Goal: Task Accomplishment & Management: Manage account settings

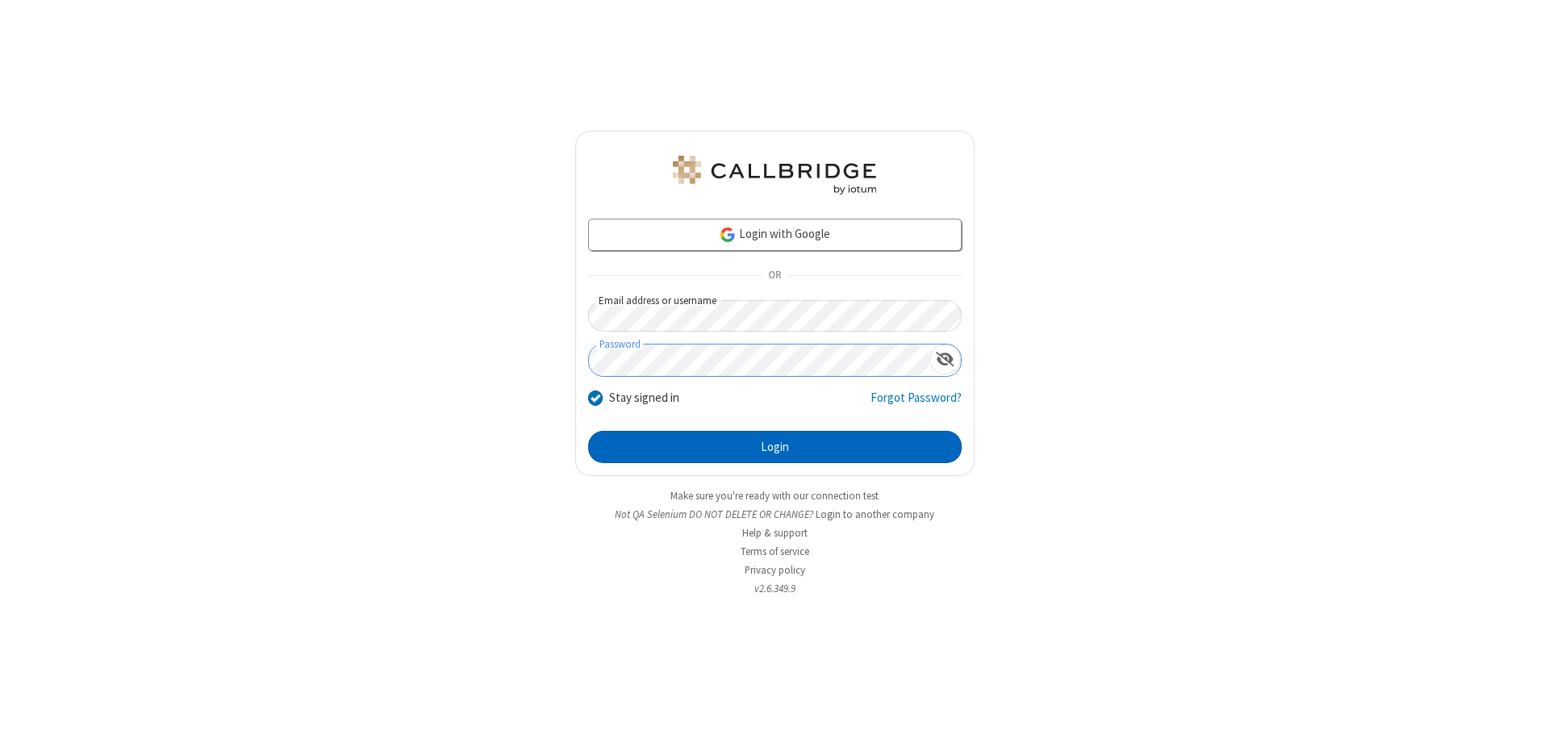
click at [774, 447] on button "Login" at bounding box center [774, 447] width 373 height 32
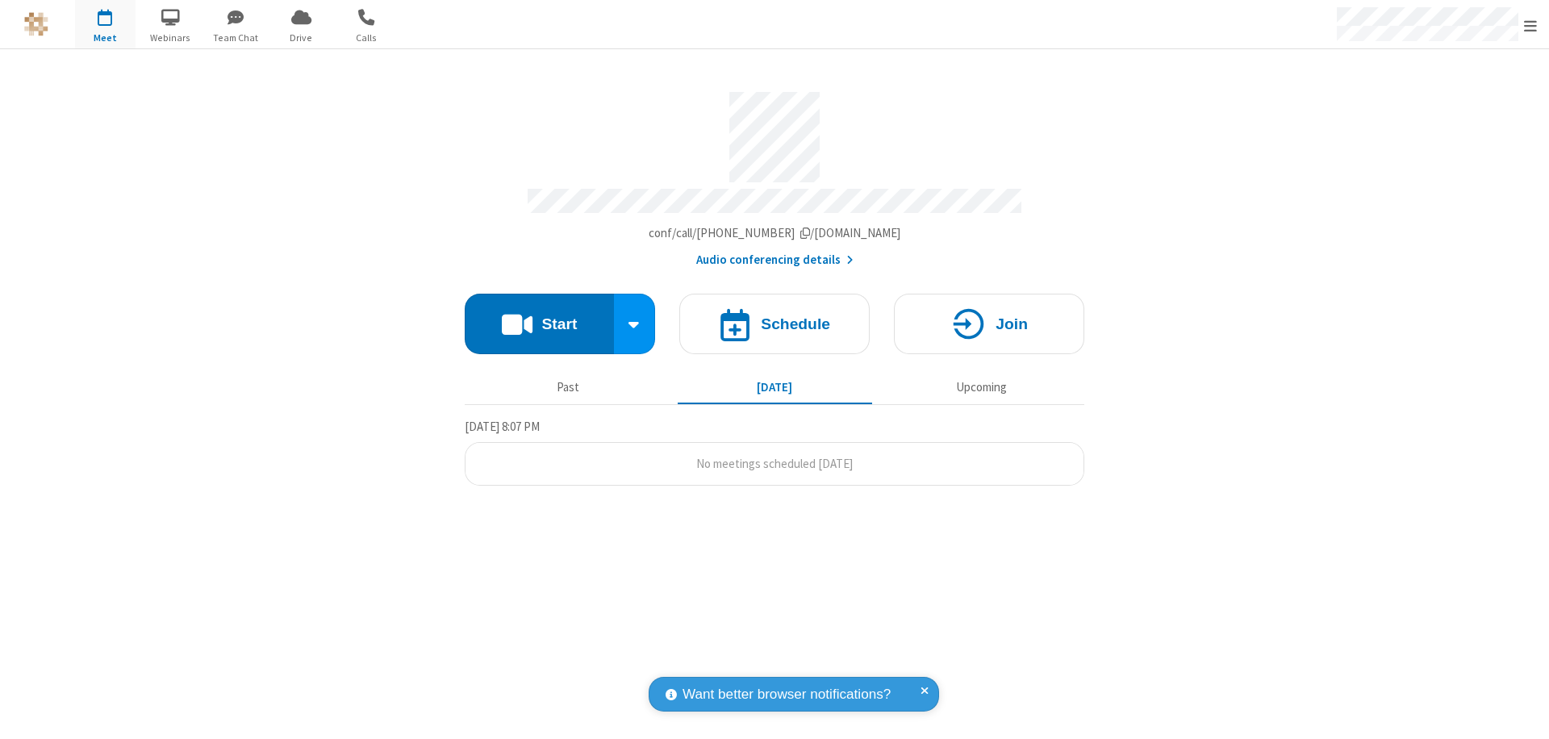
click at [1530, 25] on span "Open menu" at bounding box center [1530, 26] width 13 height 16
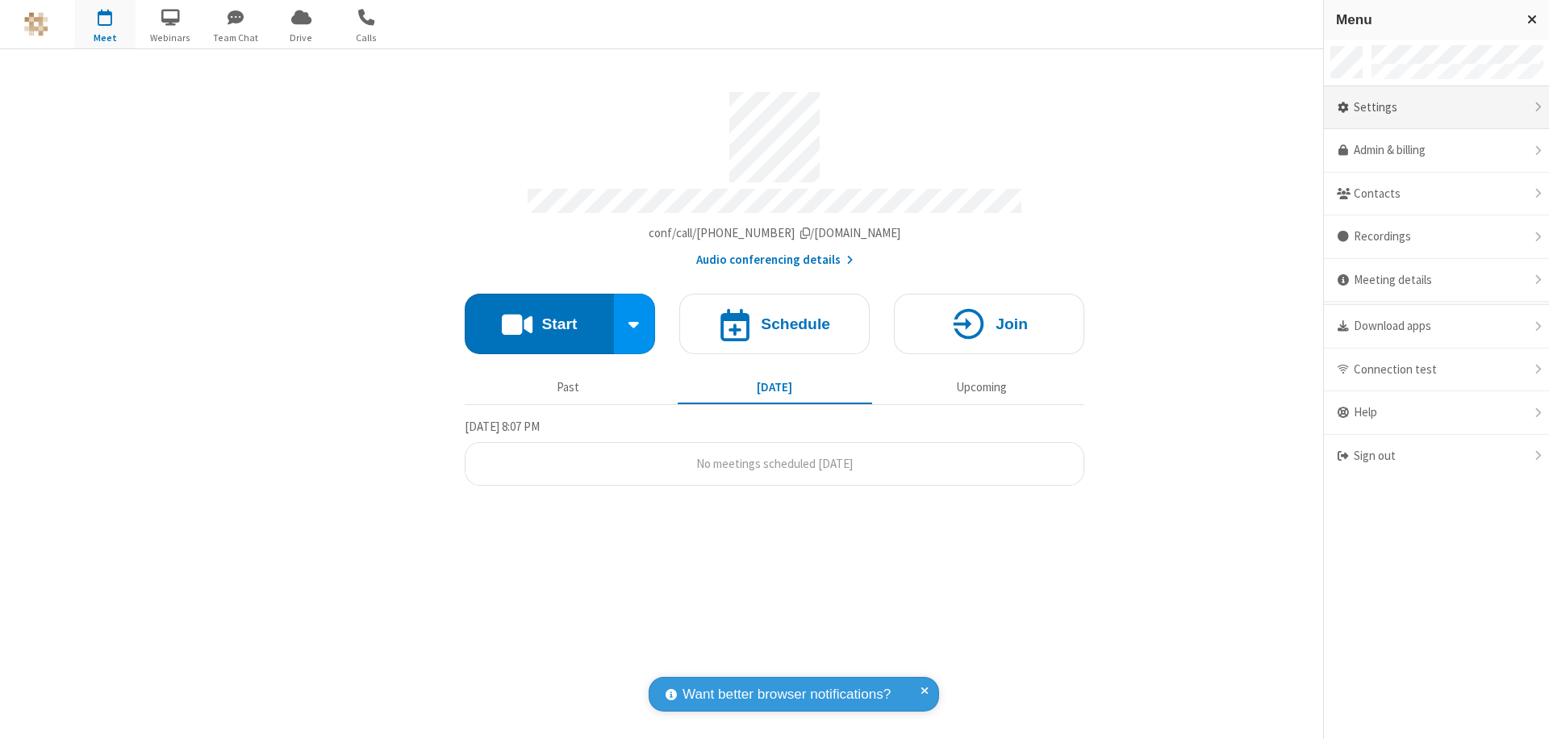
click at [1436, 107] on div "Settings" at bounding box center [1436, 108] width 225 height 44
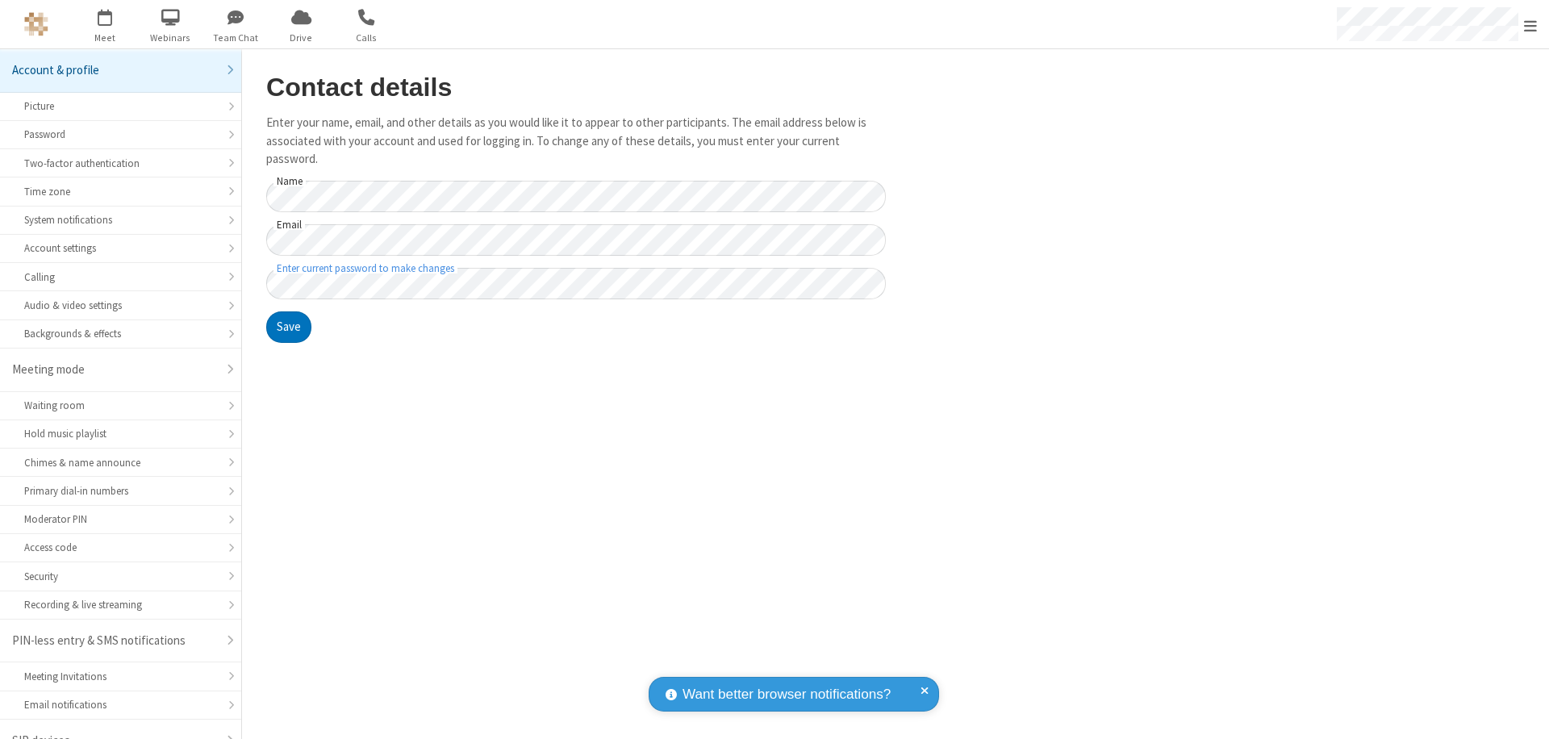
scroll to position [23, 0]
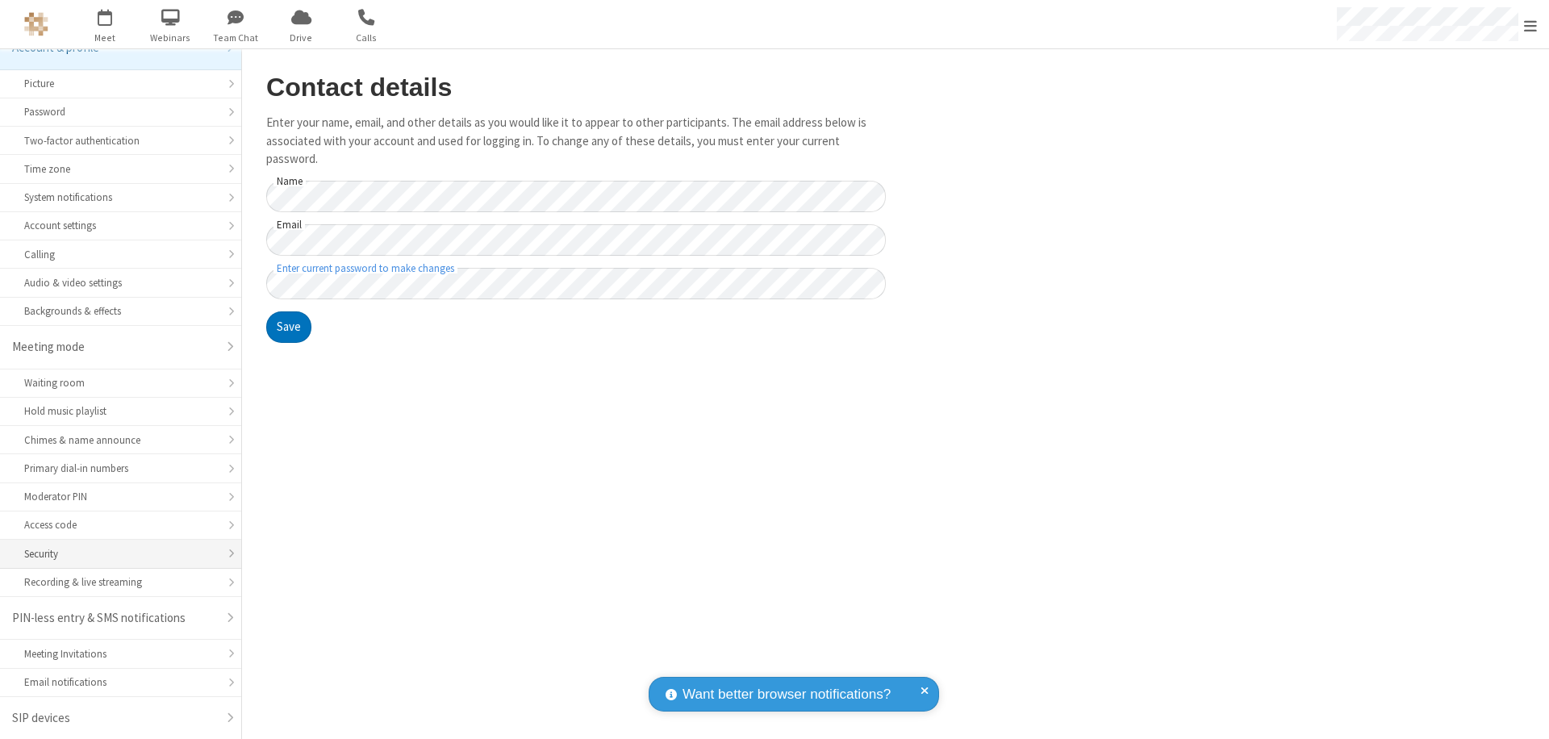
click at [115, 553] on div "Security" at bounding box center [120, 553] width 193 height 15
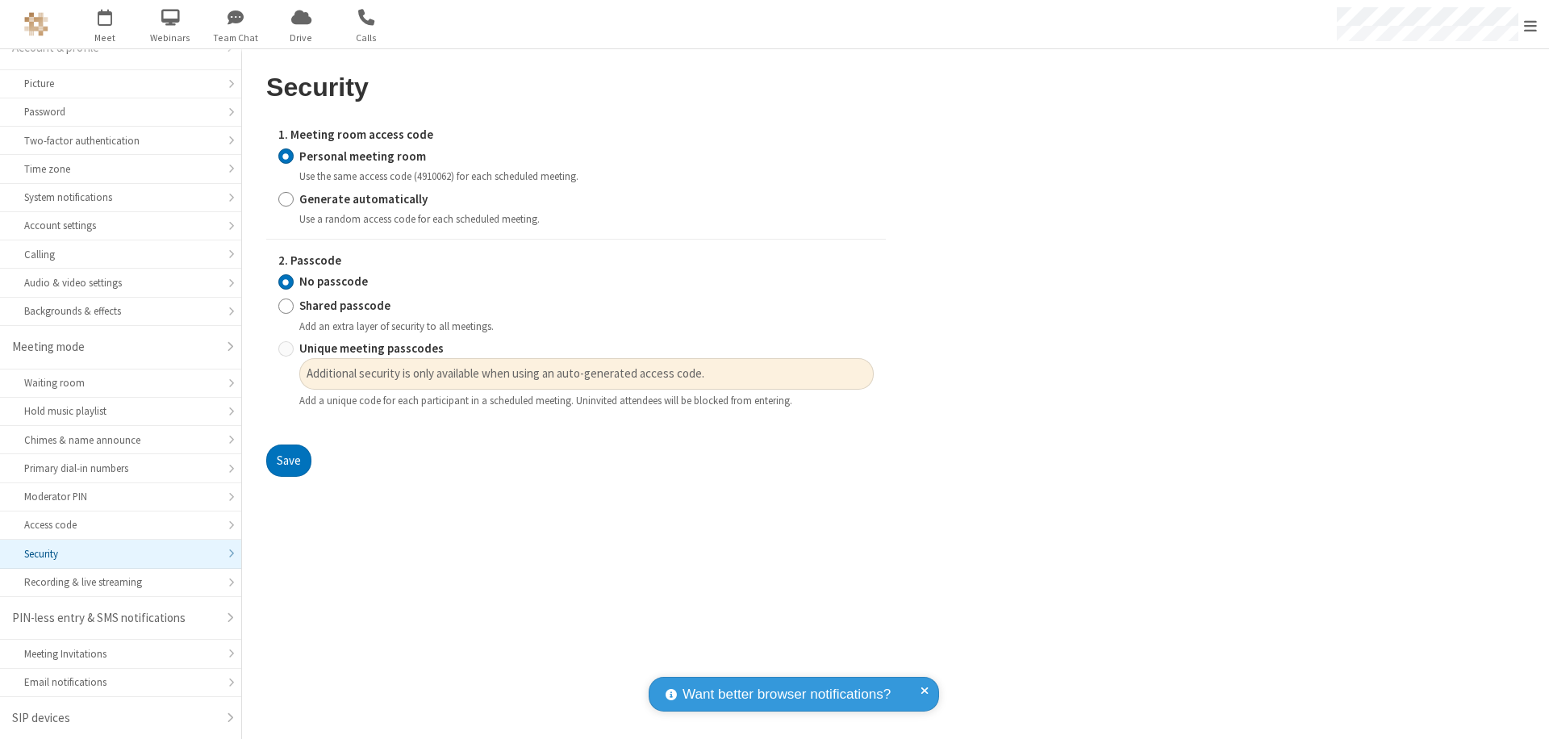
click at [286, 198] on input "Generate automatically" at bounding box center [285, 198] width 15 height 17
radio input "true"
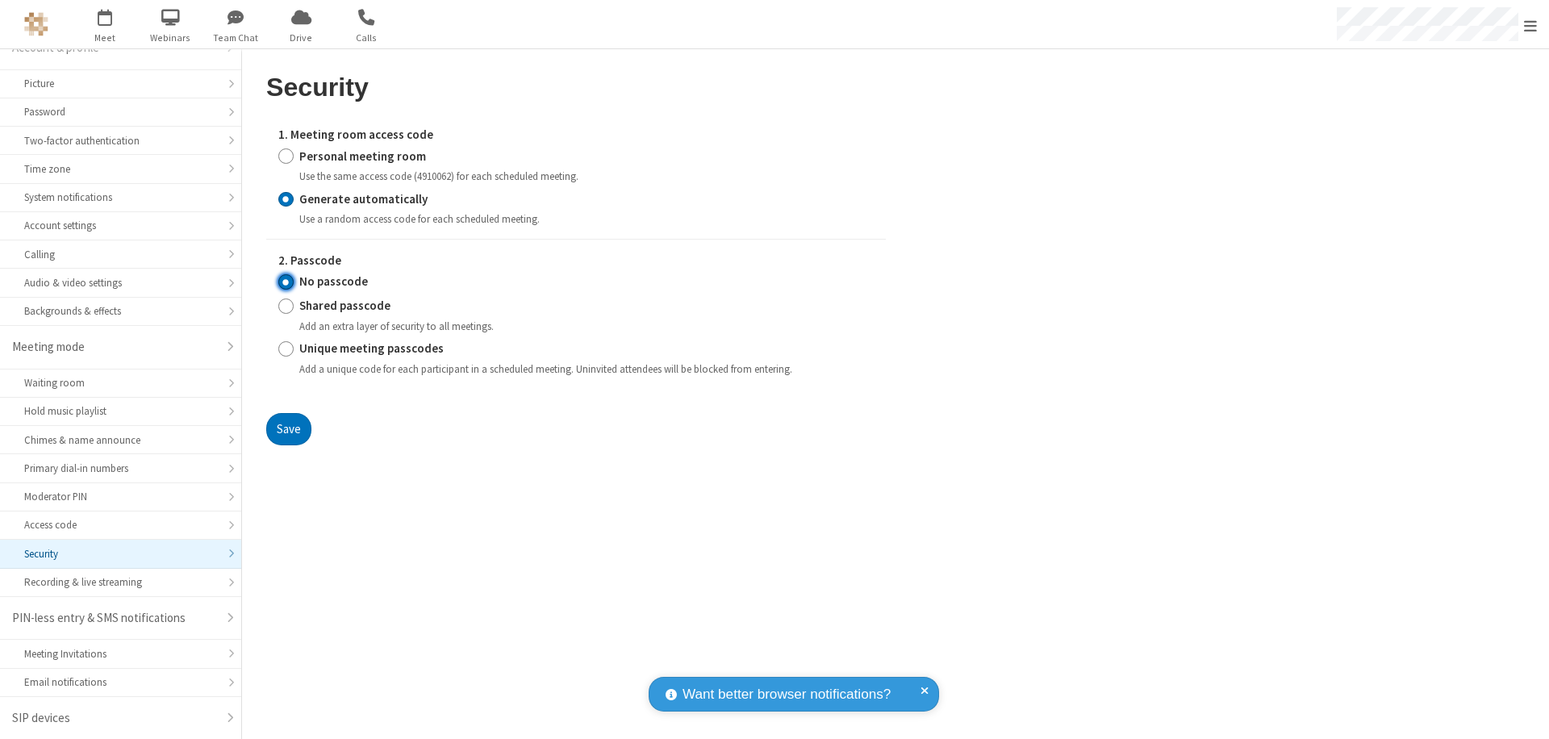
click at [286, 282] on input "No passcode" at bounding box center [285, 281] width 15 height 17
click at [288, 428] on button "Save" at bounding box center [288, 429] width 45 height 32
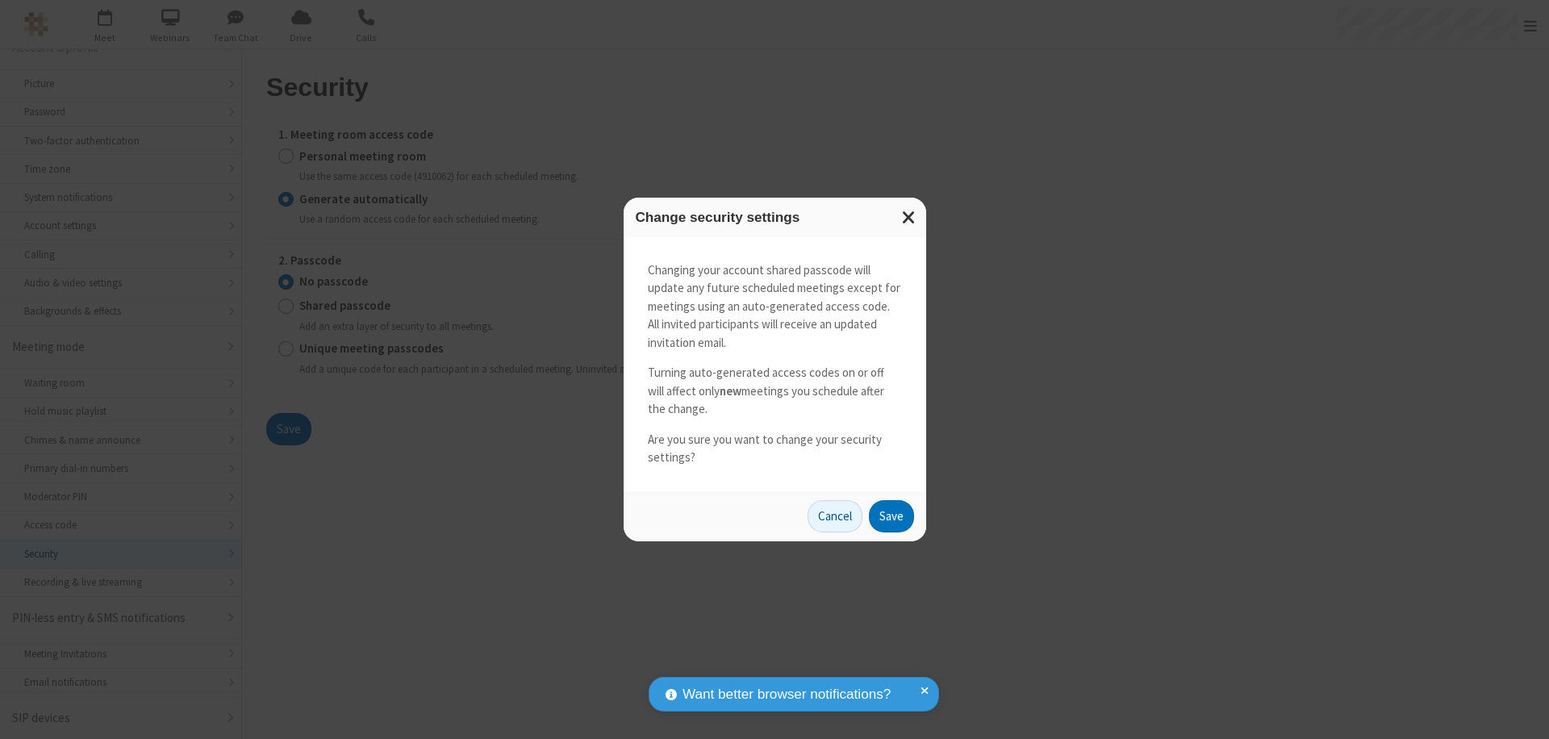
click at [891, 515] on button "Save" at bounding box center [891, 516] width 45 height 32
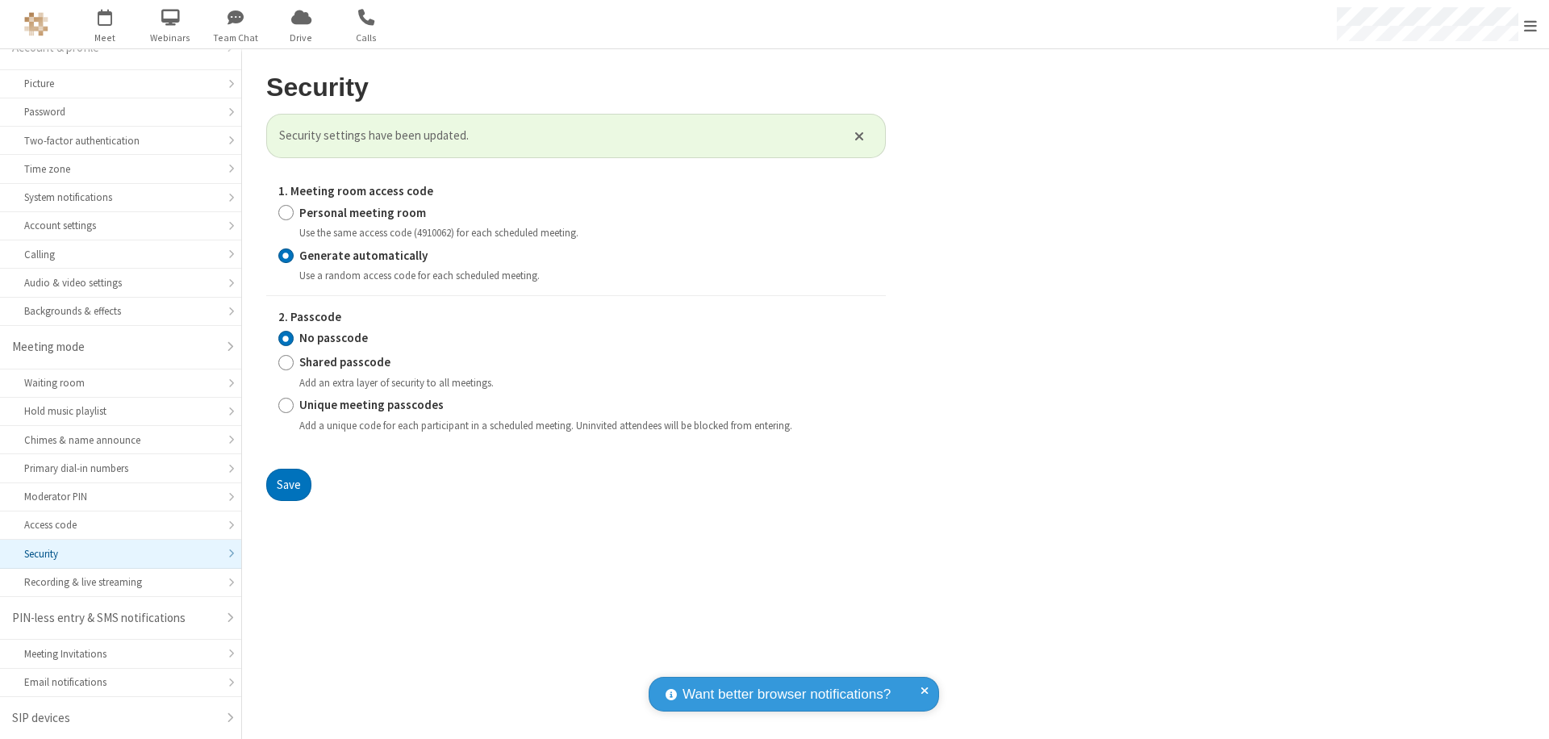
click at [1530, 25] on span "Open menu" at bounding box center [1530, 26] width 13 height 16
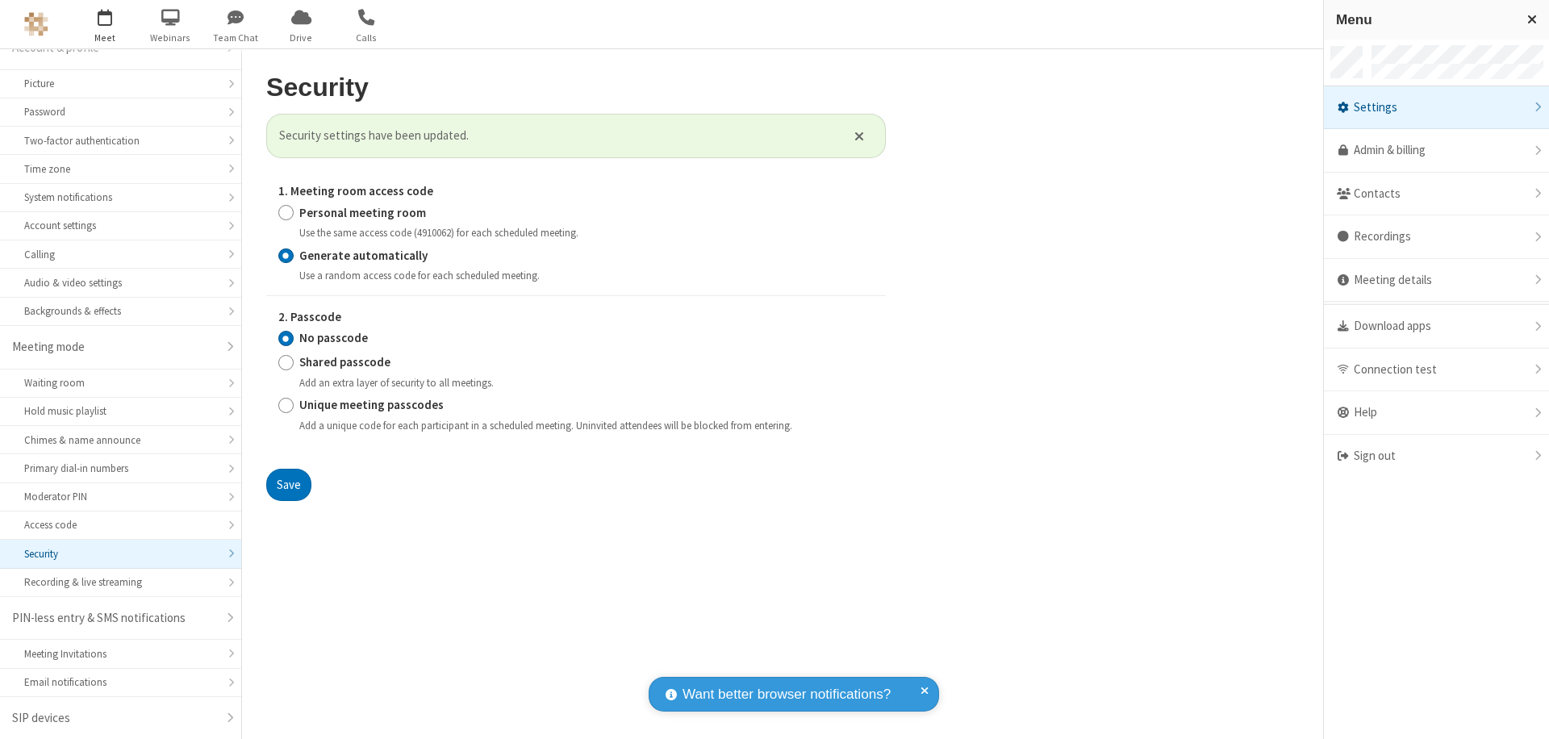
click at [105, 24] on span "button" at bounding box center [105, 16] width 60 height 27
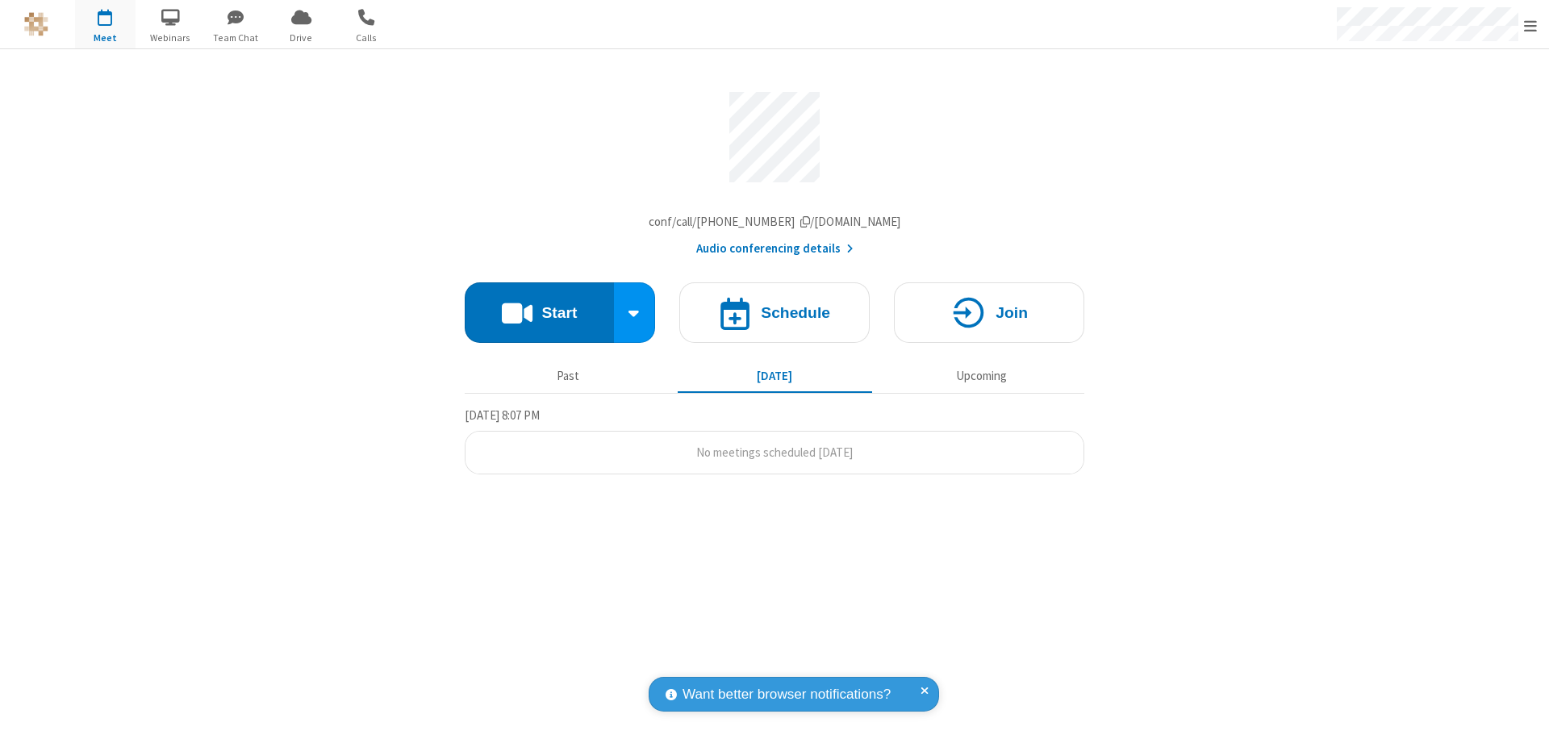
click at [774, 316] on h4 "Schedule" at bounding box center [795, 312] width 69 height 15
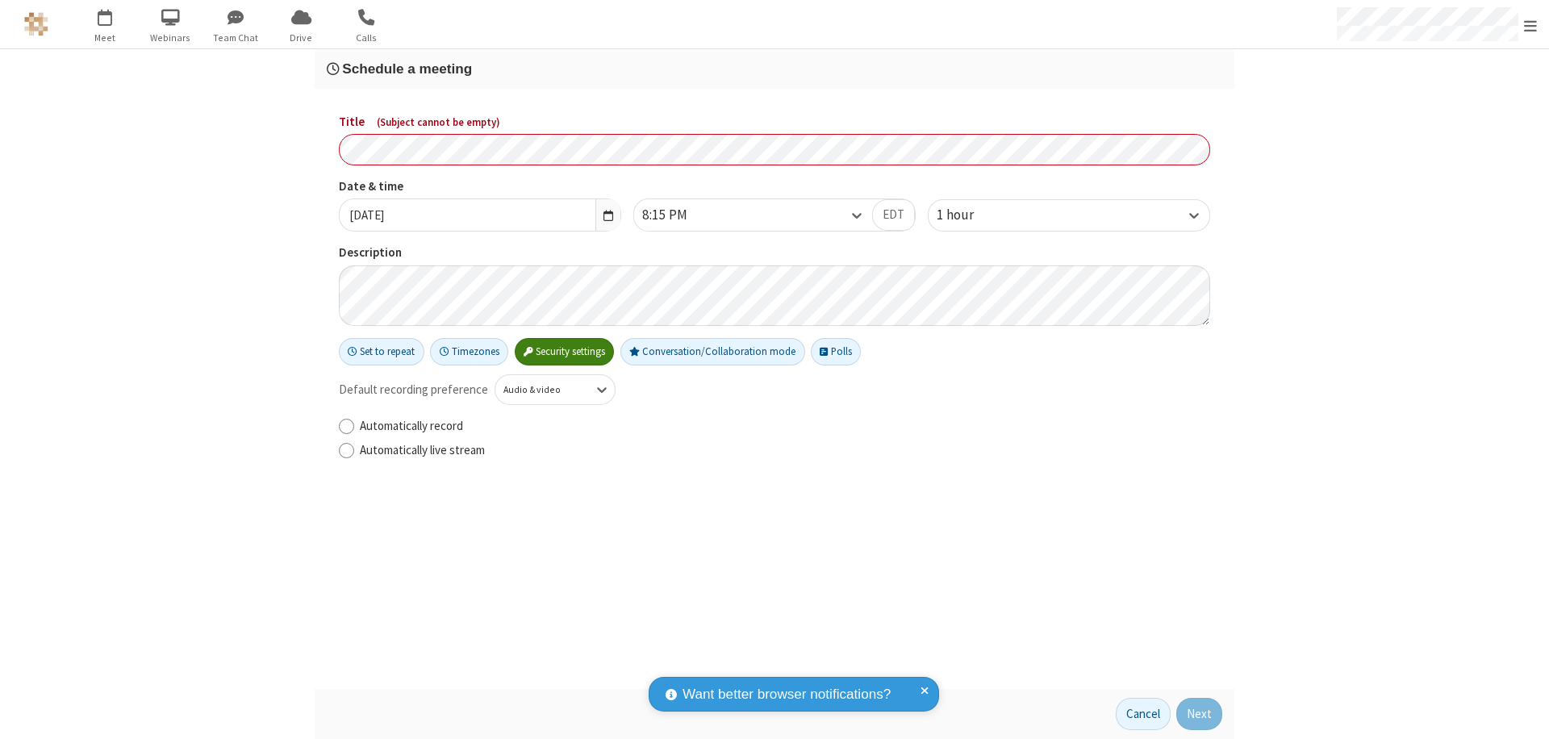
click at [774, 69] on h3 "Schedule a meeting" at bounding box center [774, 68] width 895 height 15
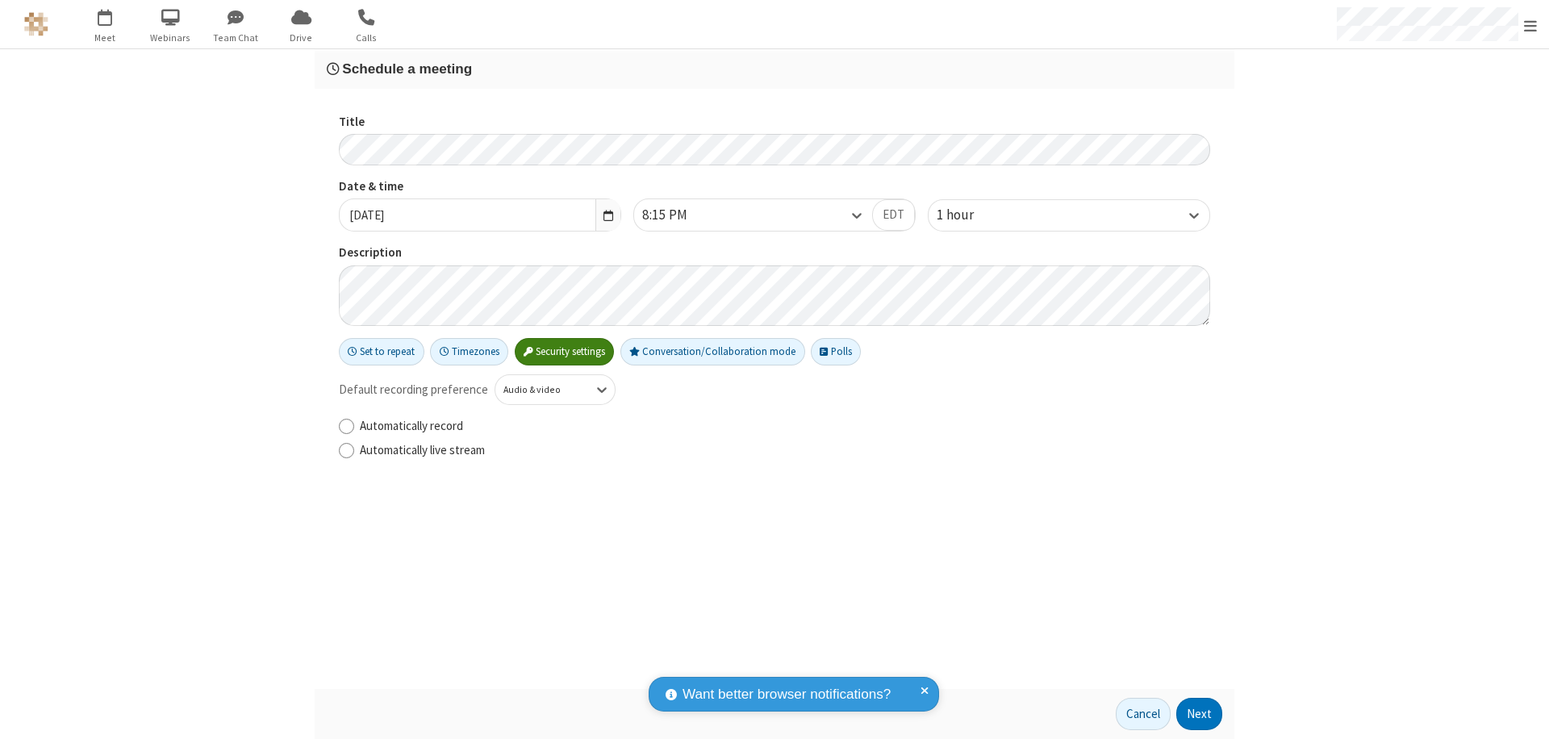
click at [1199, 714] on button "Next" at bounding box center [1199, 714] width 46 height 32
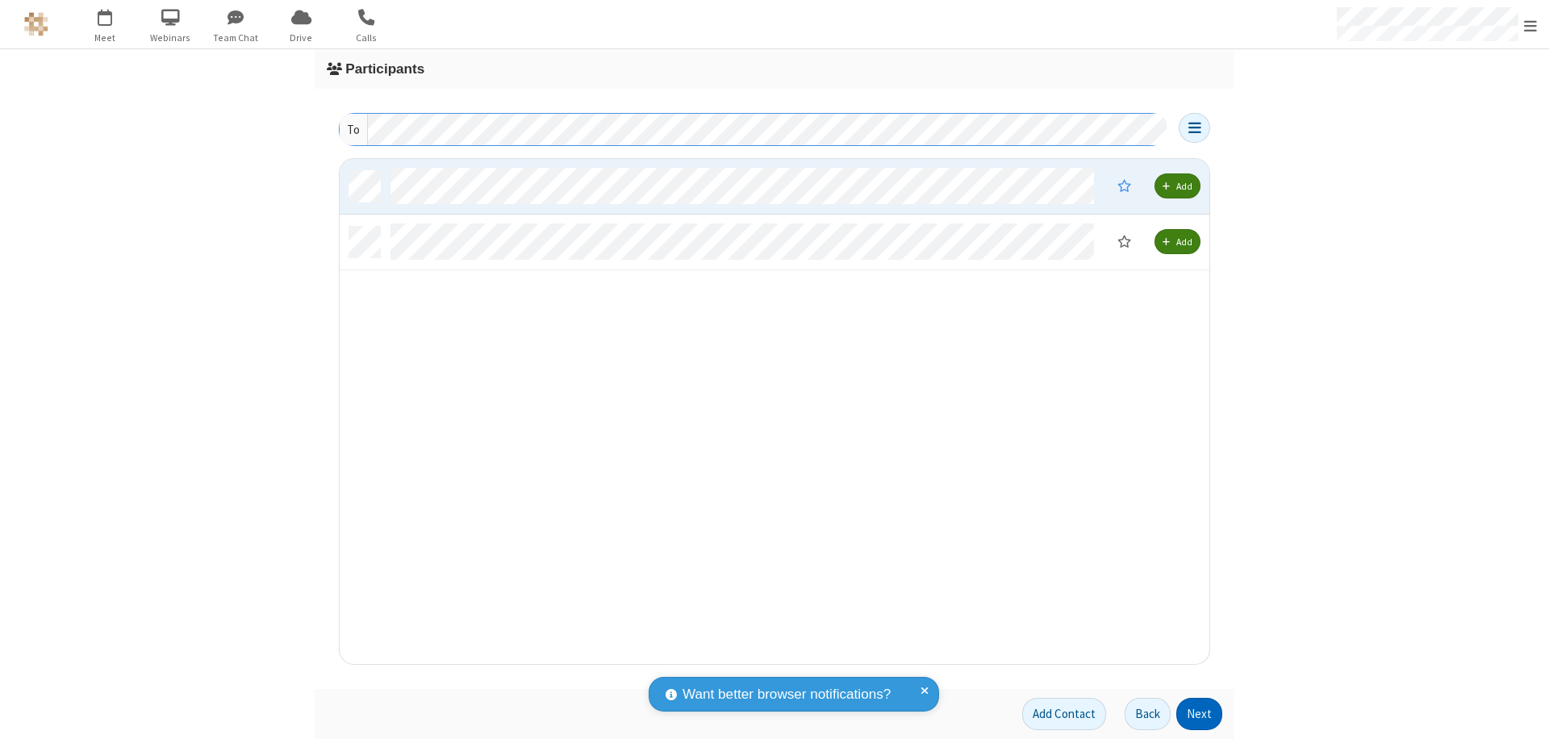
click at [1199, 714] on button "Next" at bounding box center [1199, 714] width 46 height 32
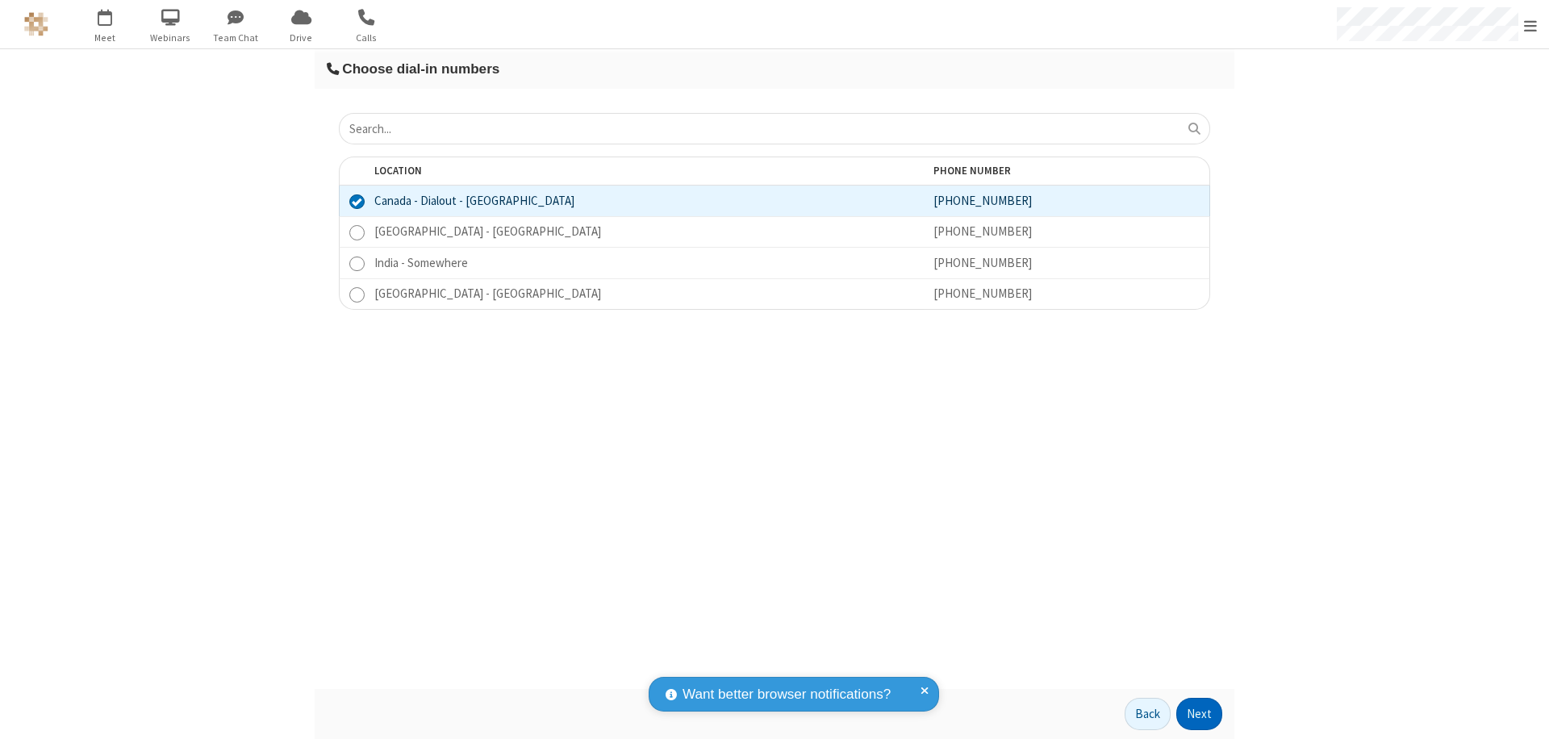
click at [1199, 714] on button "Next" at bounding box center [1199, 714] width 46 height 32
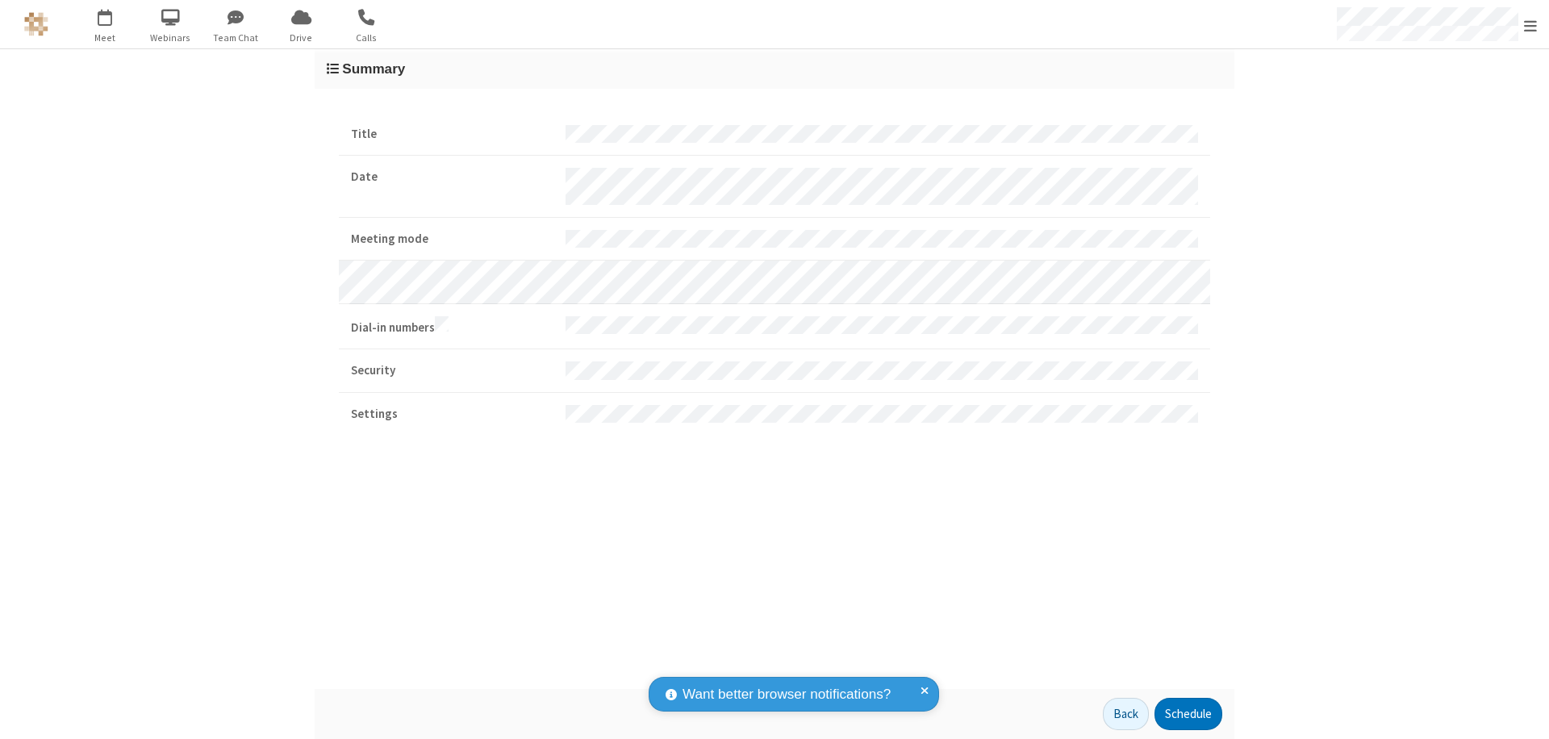
click at [1187, 714] on button "Schedule" at bounding box center [1188, 714] width 68 height 32
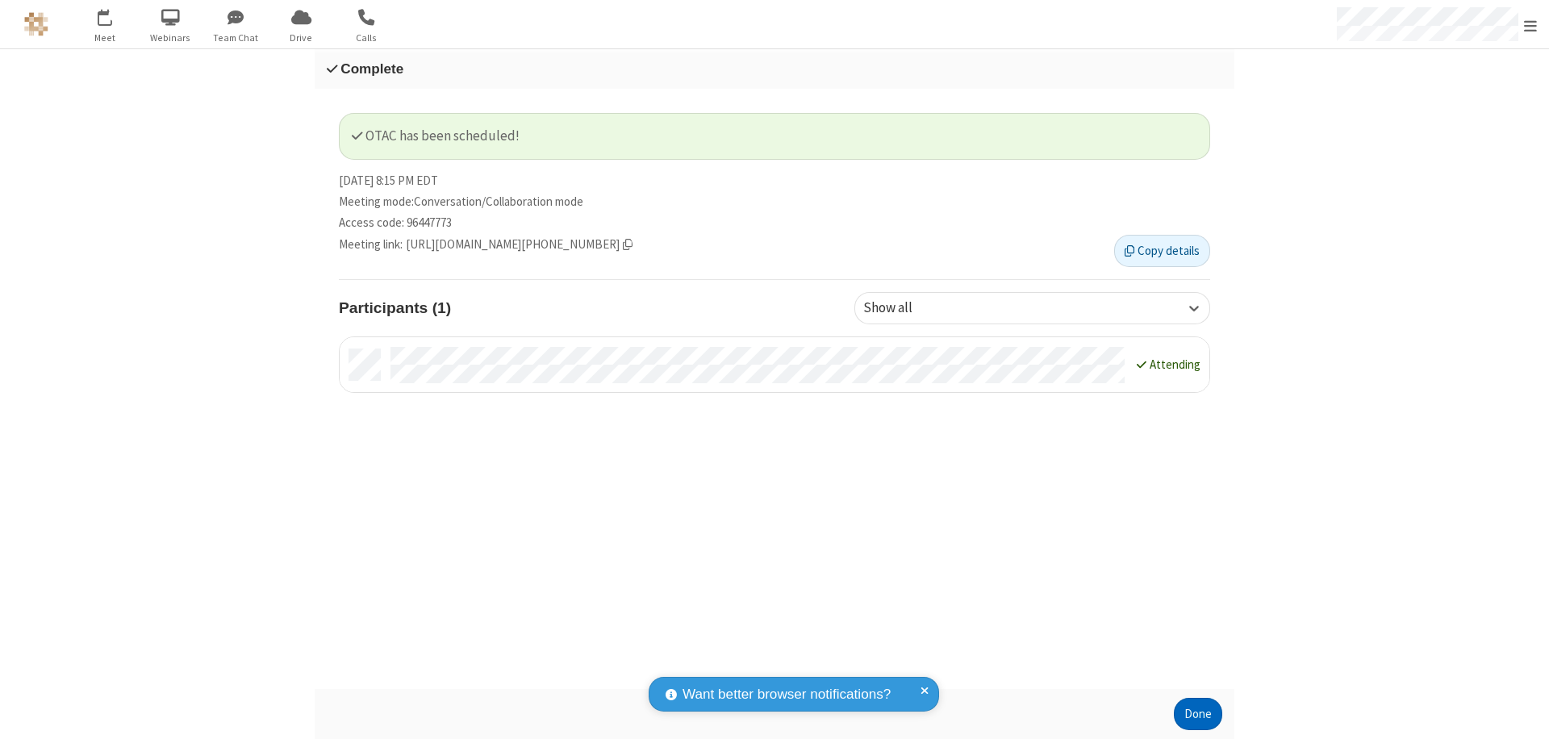
click at [1198, 714] on button "Done" at bounding box center [1198, 714] width 48 height 32
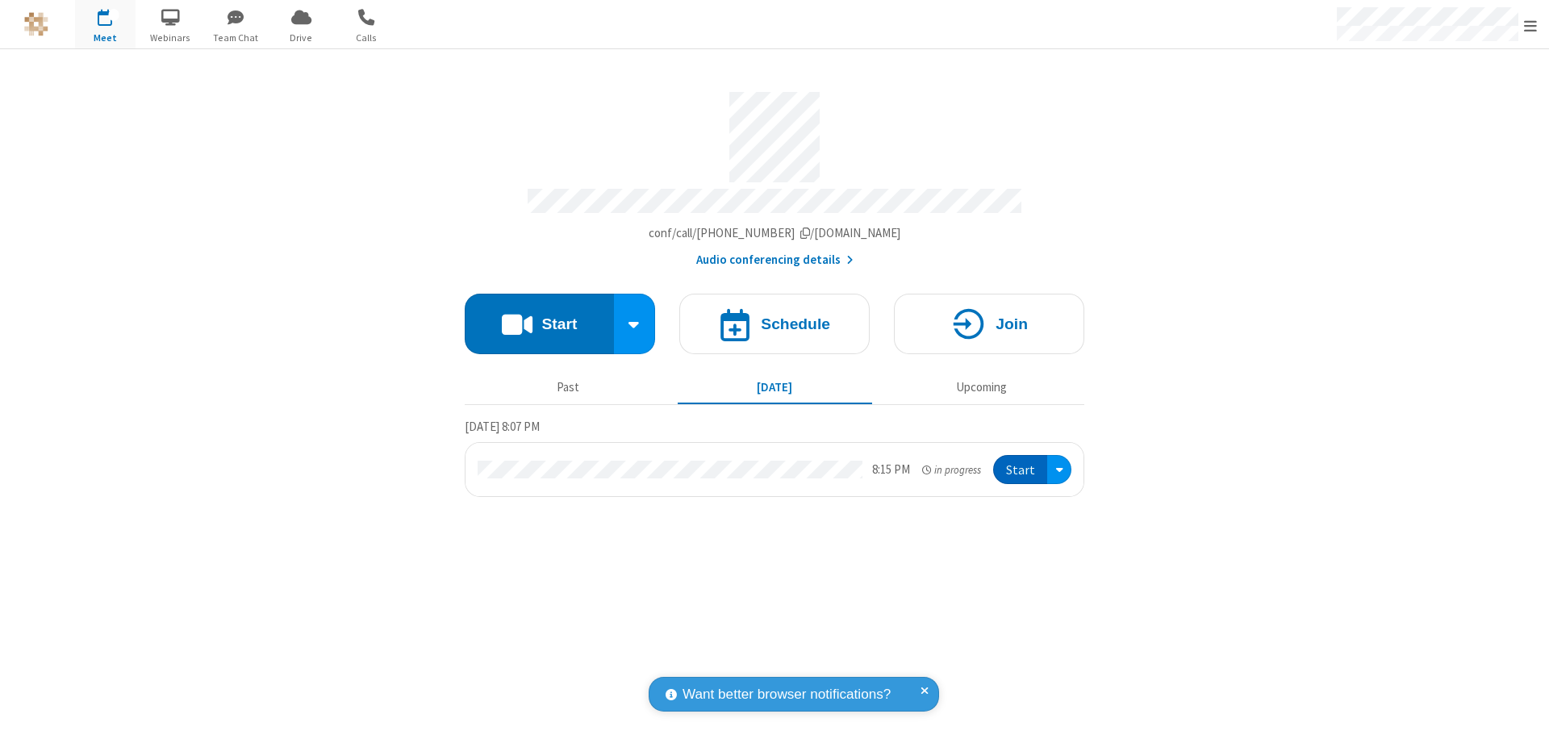
click at [1021, 462] on button "Start" at bounding box center [1020, 470] width 54 height 30
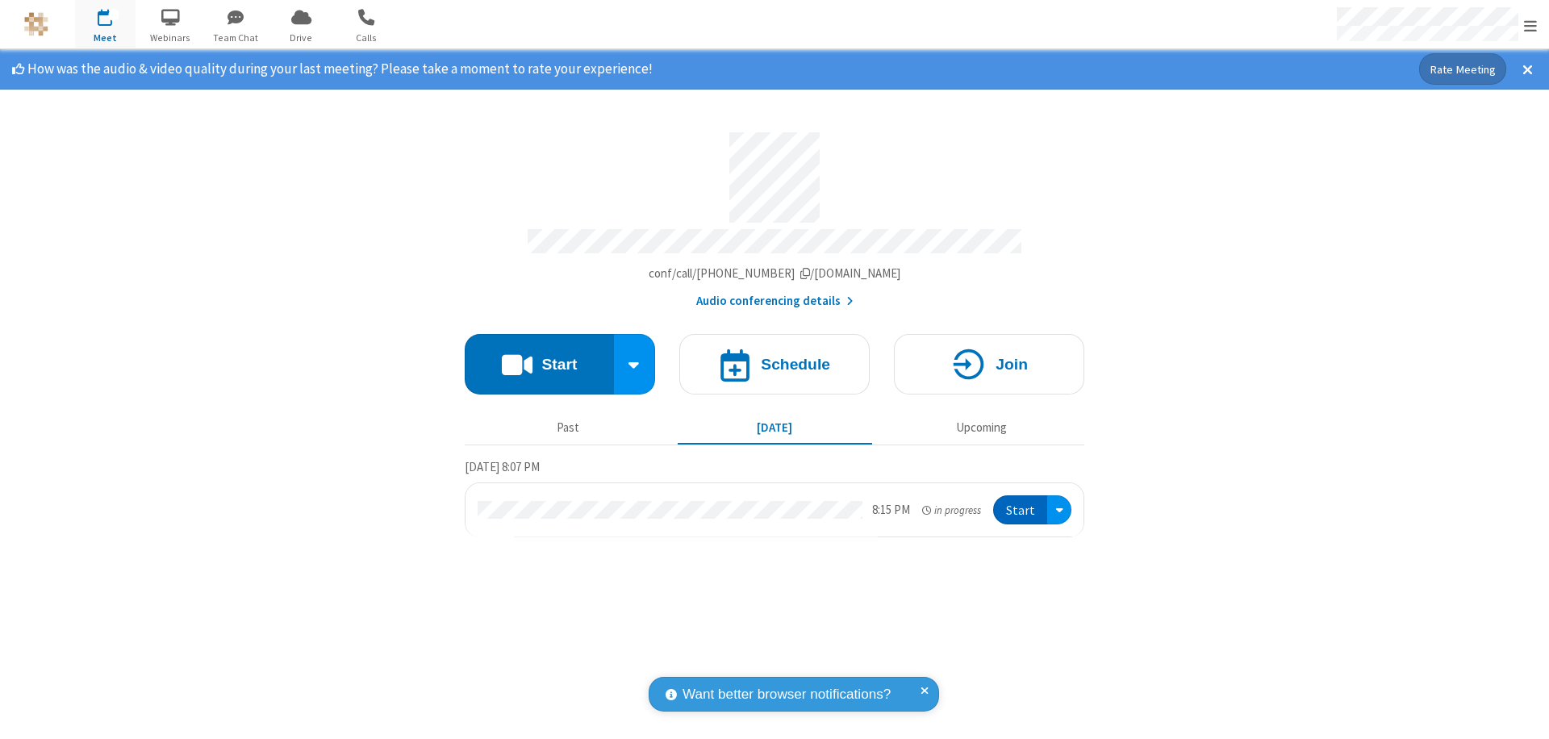
click at [1530, 25] on span "Open menu" at bounding box center [1530, 26] width 13 height 16
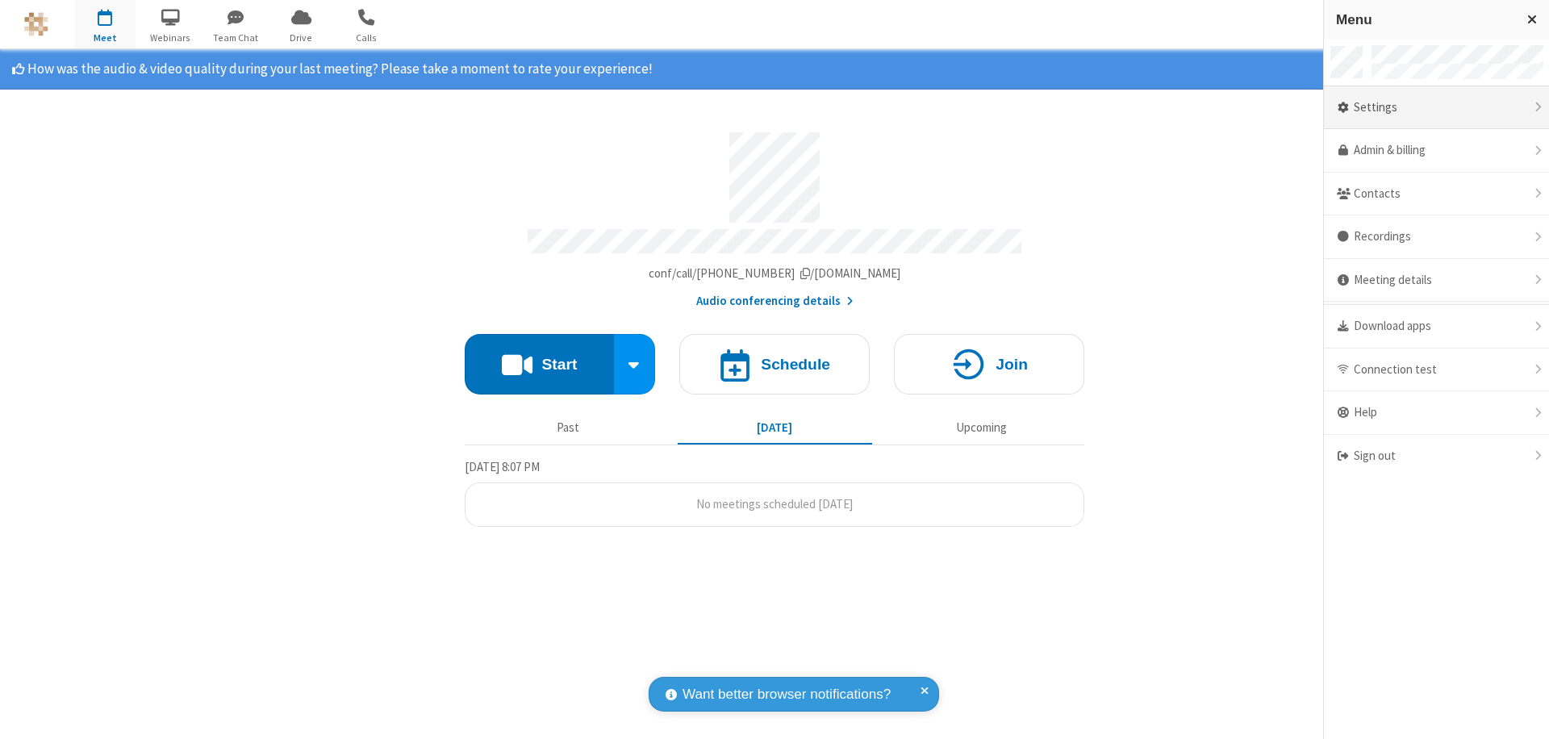
click at [1436, 107] on div "Settings" at bounding box center [1436, 108] width 225 height 44
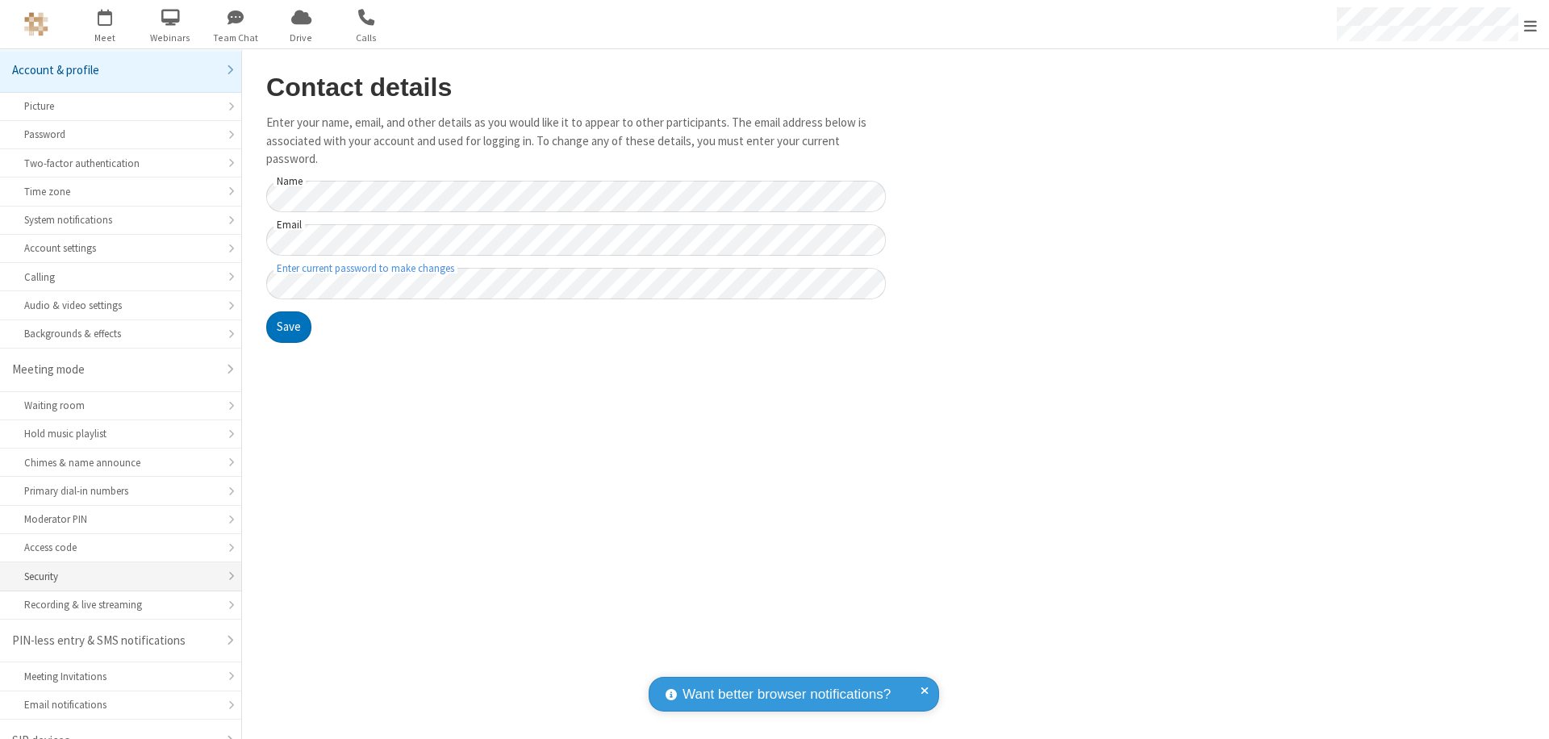
click at [115, 569] on div "Security" at bounding box center [120, 576] width 193 height 15
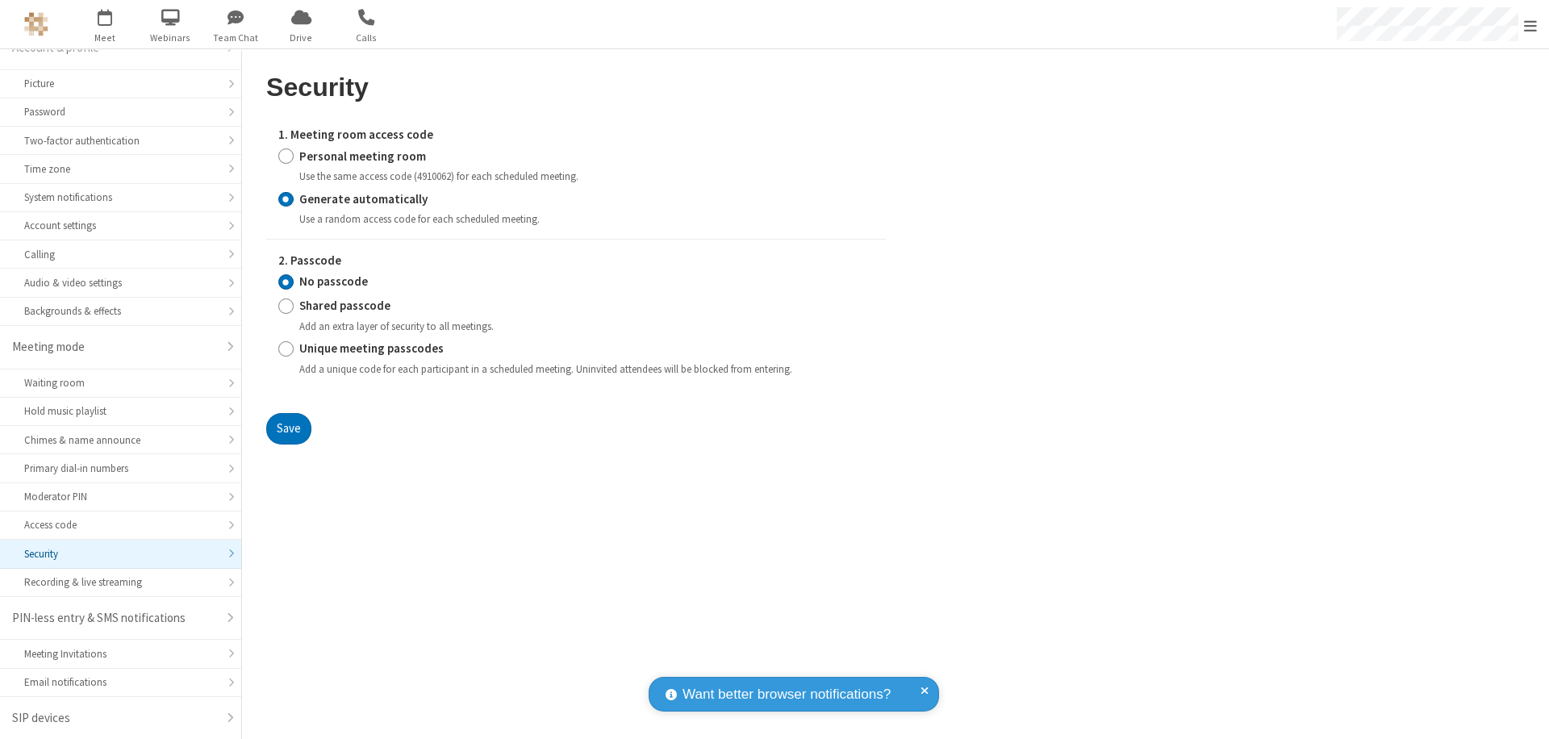
click at [286, 156] on input "Personal meeting room" at bounding box center [285, 156] width 15 height 17
radio input "true"
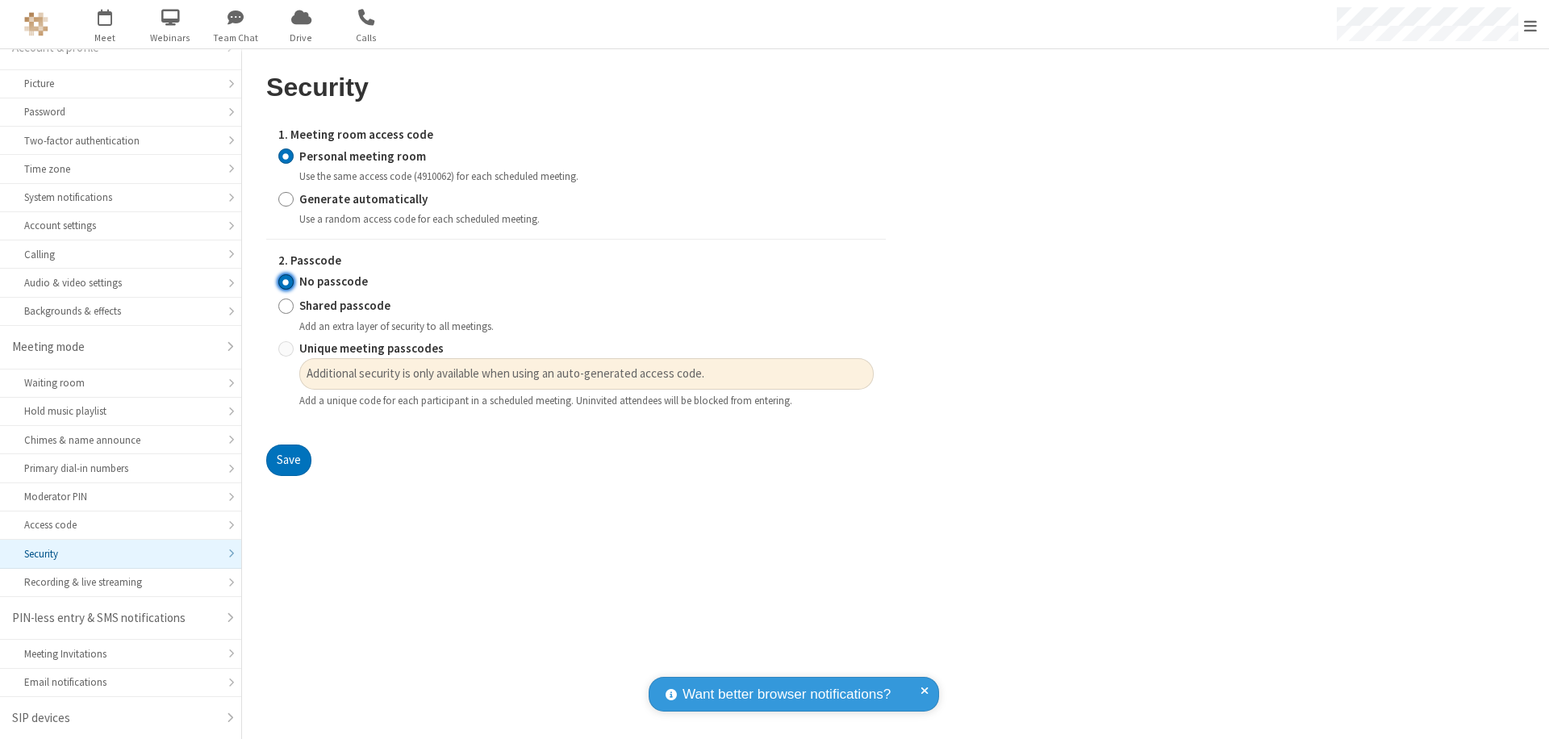
click at [286, 282] on input "No passcode" at bounding box center [285, 281] width 15 height 17
click at [288, 461] on button "Save" at bounding box center [288, 460] width 45 height 32
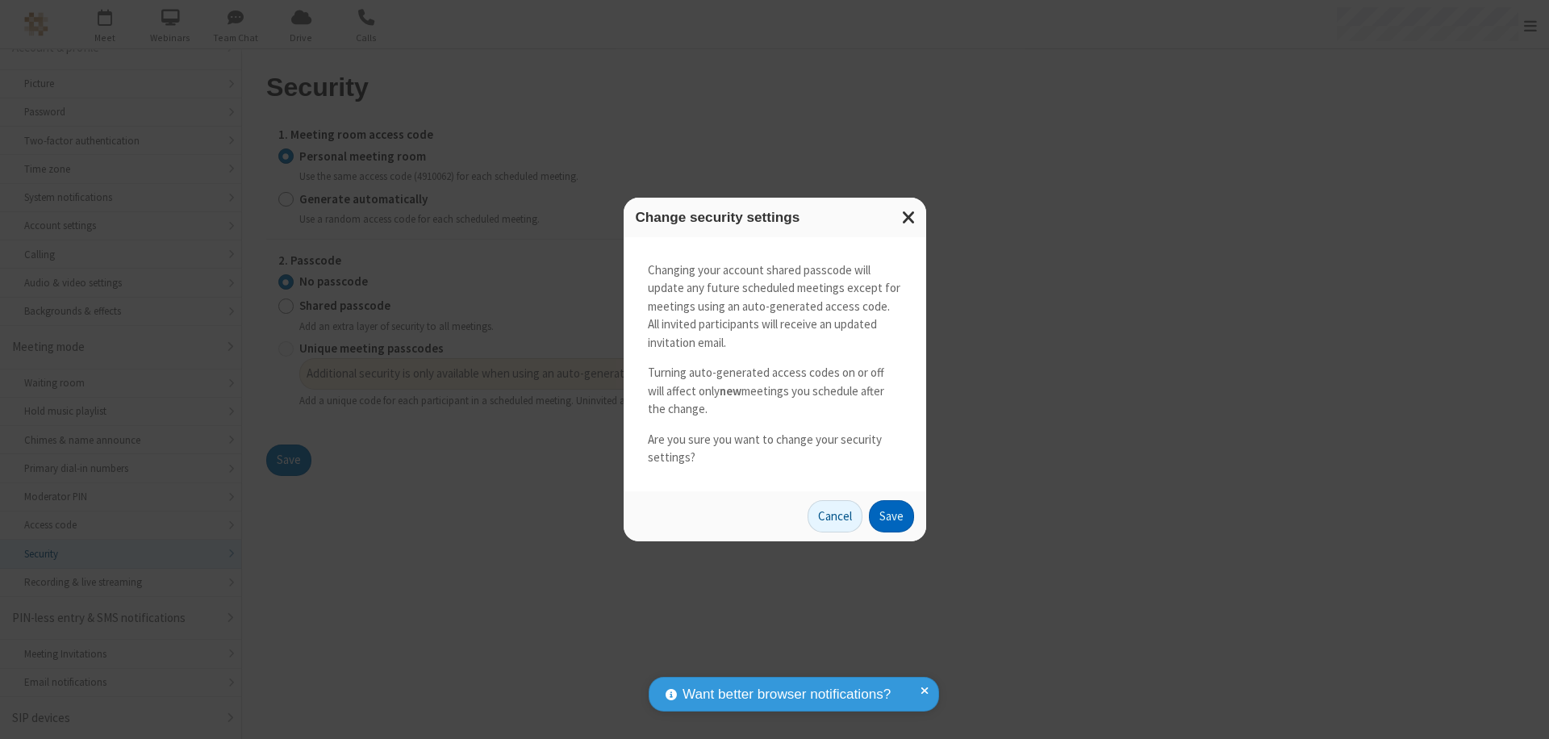
click at [891, 515] on button "Save" at bounding box center [891, 516] width 45 height 32
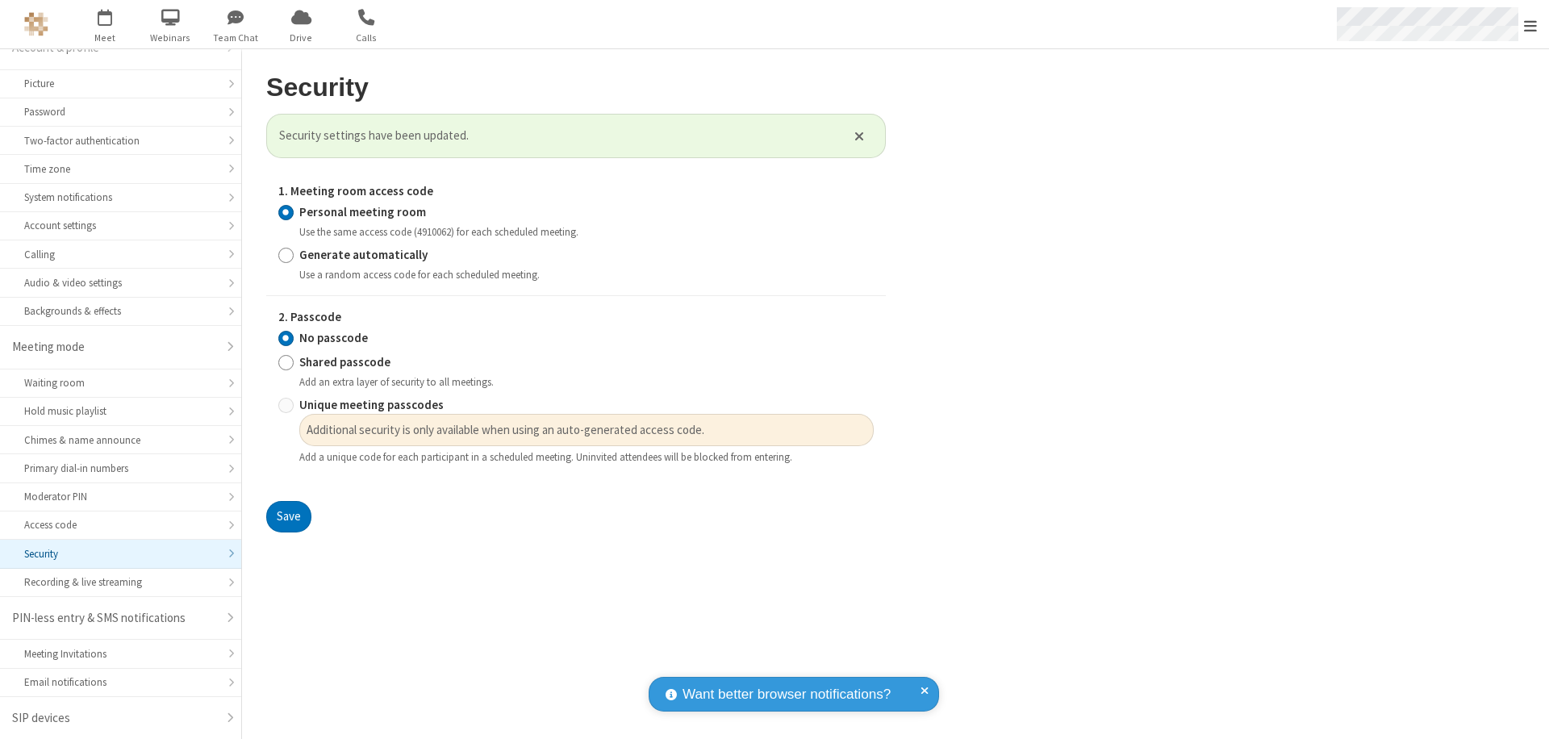
click at [1530, 24] on span "Open menu" at bounding box center [1530, 26] width 13 height 16
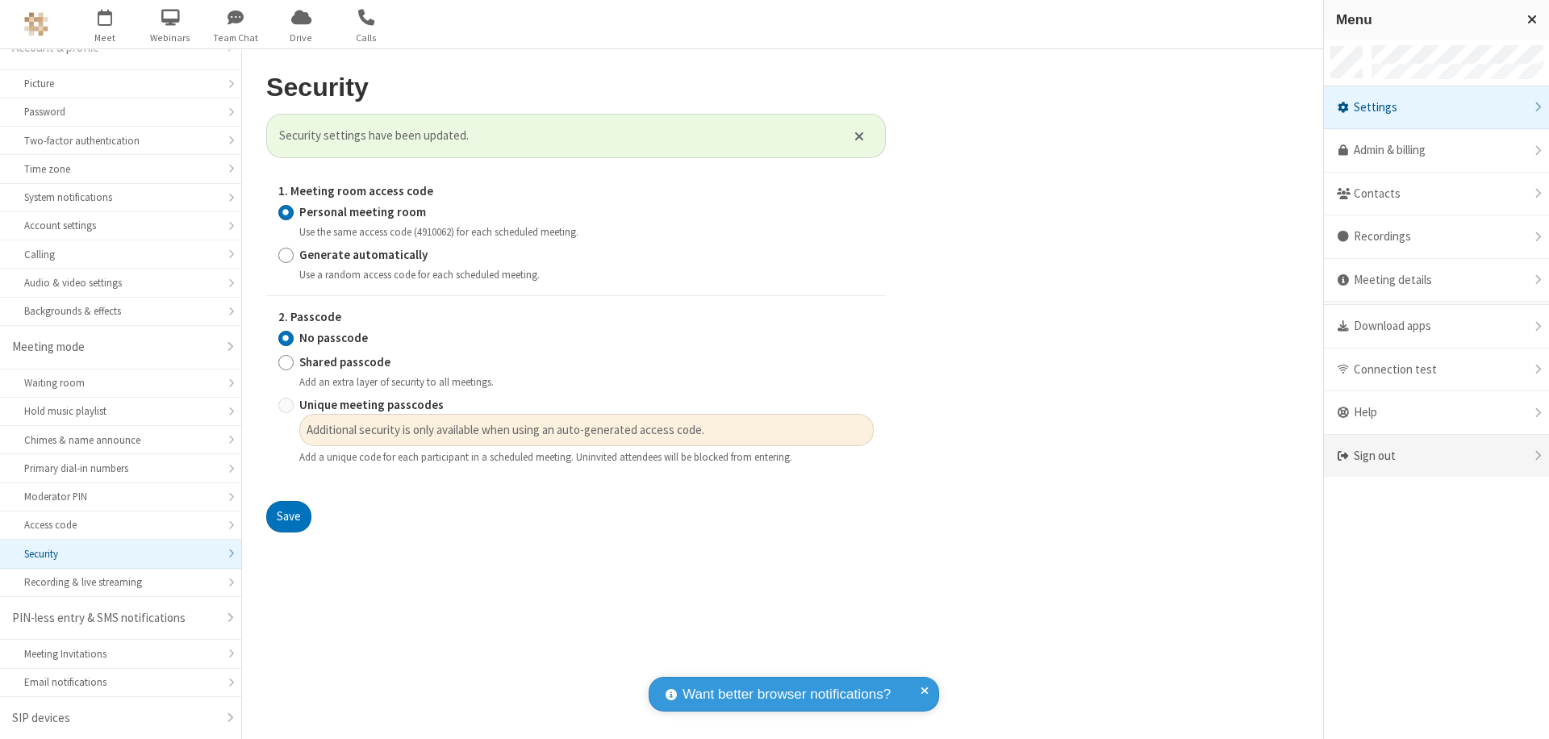
click at [1436, 456] on div "Sign out" at bounding box center [1436, 456] width 225 height 43
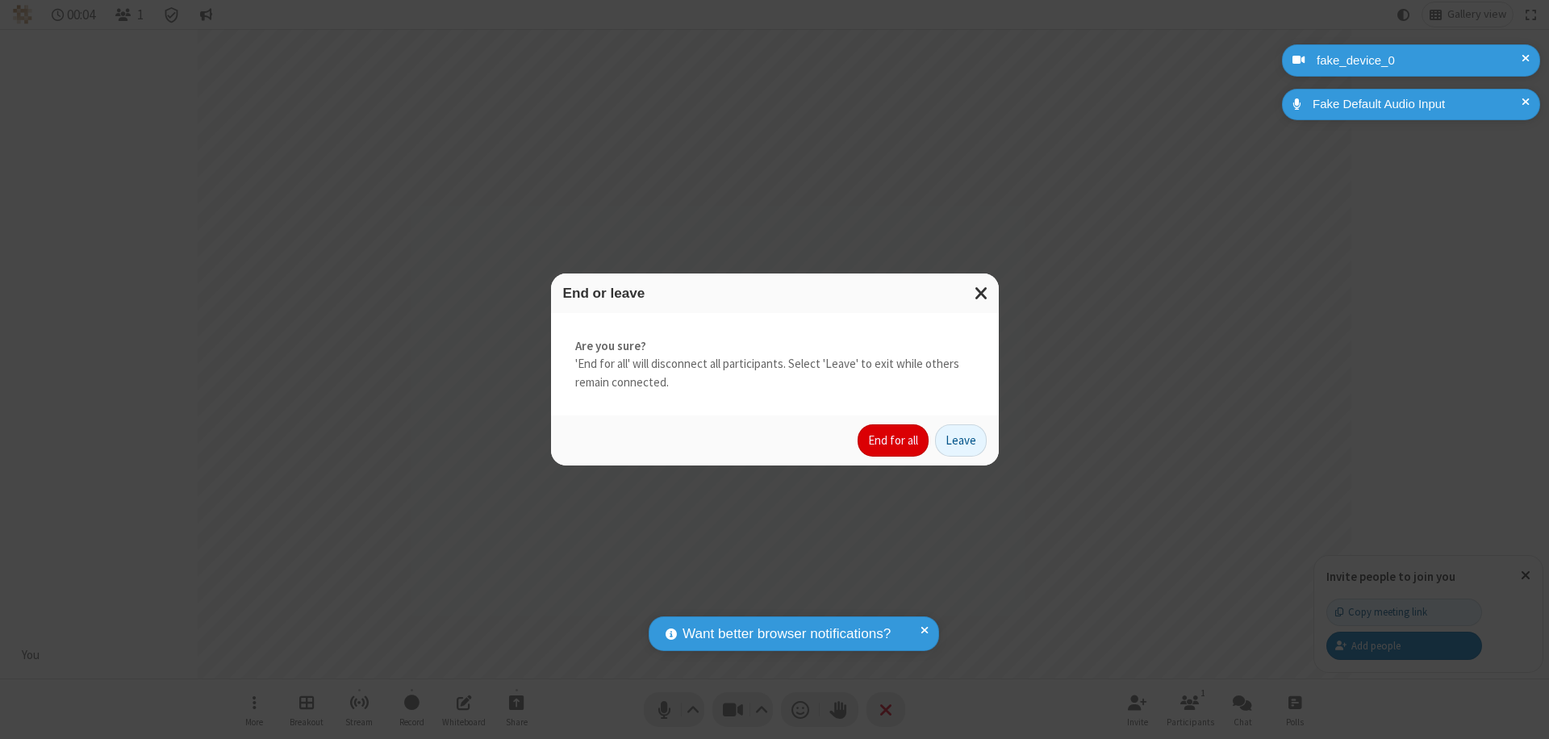
click at [894, 440] on button "End for all" at bounding box center [892, 440] width 71 height 32
